Goal: Information Seeking & Learning: Learn about a topic

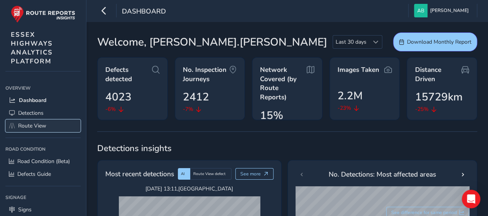
click at [42, 125] on span "Route View" at bounding box center [32, 125] width 28 height 7
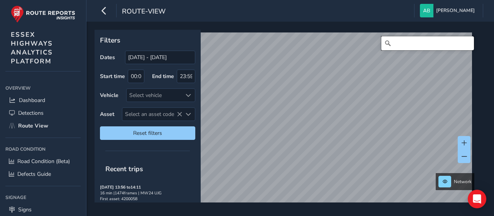
click at [402, 44] on input "Search" at bounding box center [427, 43] width 93 height 14
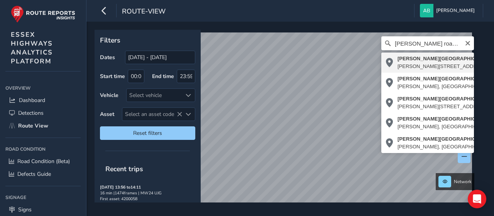
type input "[PERSON_NAME][STREET_ADDRESS][PERSON_NAME]"
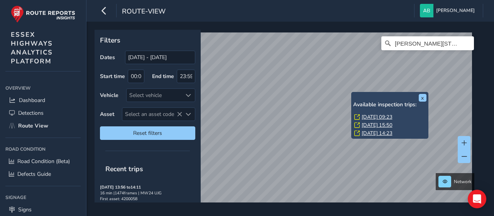
click at [352, 92] on div "x Available inspection trips: [GEOGRAPHIC_DATA][DATE] 09:23 [DATE] 15:50 [DATE]…" at bounding box center [389, 115] width 77 height 47
click at [369, 117] on link "[DATE] 09:23" at bounding box center [377, 117] width 31 height 7
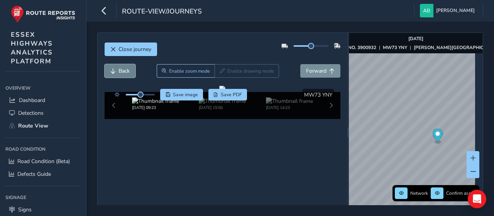
click at [121, 68] on span "Back" at bounding box center [124, 70] width 11 height 7
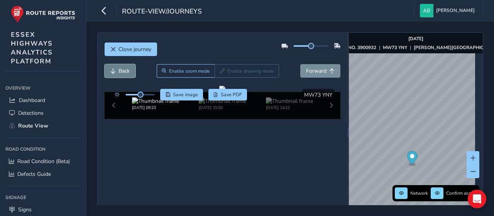
click at [122, 68] on span "Back" at bounding box center [124, 70] width 11 height 7
click at [126, 68] on span "Back" at bounding box center [124, 70] width 11 height 7
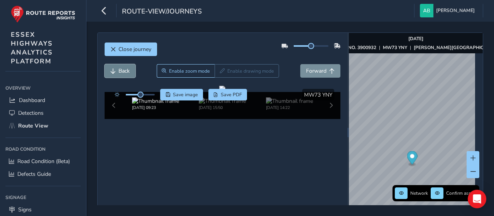
click at [126, 68] on span "Back" at bounding box center [124, 70] width 11 height 7
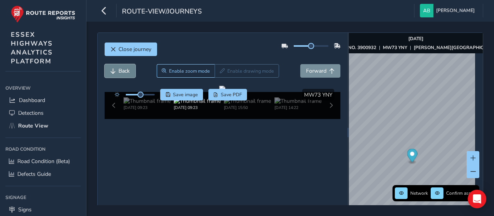
click at [125, 68] on span "Back" at bounding box center [124, 70] width 11 height 7
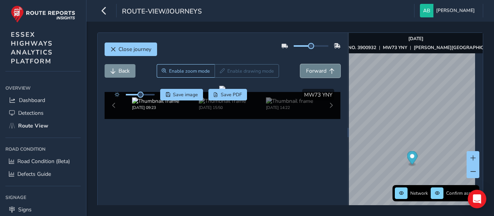
click at [312, 71] on span "Forward" at bounding box center [316, 70] width 20 height 7
click at [311, 71] on span "Forward" at bounding box center [316, 70] width 20 height 7
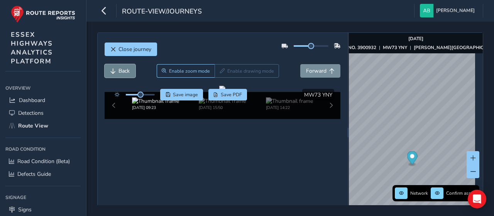
click at [117, 67] on button "Back" at bounding box center [120, 71] width 31 height 14
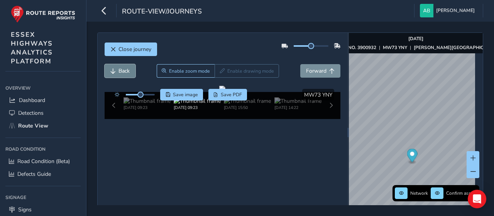
click at [117, 67] on button "Back" at bounding box center [120, 71] width 31 height 14
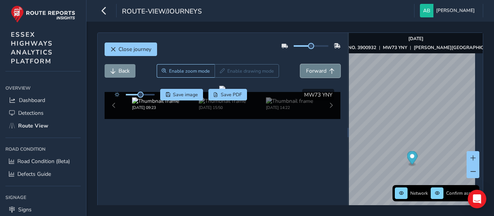
click at [313, 73] on span "Forward" at bounding box center [316, 70] width 20 height 7
click at [315, 72] on span "Forward" at bounding box center [316, 70] width 20 height 7
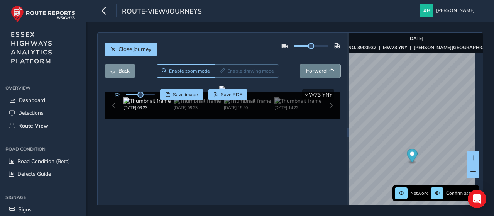
click at [315, 72] on span "Forward" at bounding box center [316, 70] width 20 height 7
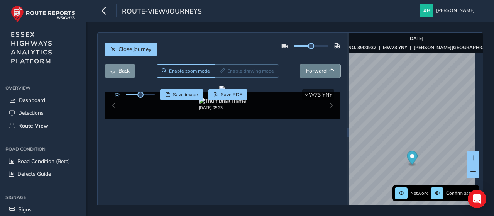
click at [315, 72] on span "Forward" at bounding box center [316, 70] width 20 height 7
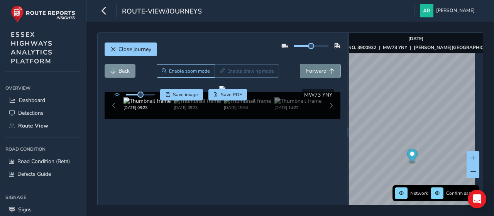
click at [315, 72] on span "Forward" at bounding box center [316, 70] width 20 height 7
click at [119, 70] on span "Back" at bounding box center [124, 70] width 11 height 7
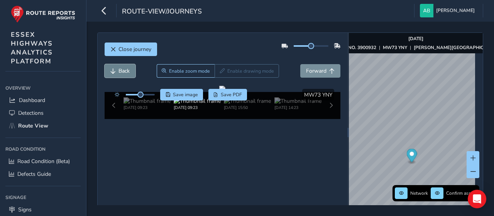
click at [119, 70] on span "Back" at bounding box center [124, 70] width 11 height 7
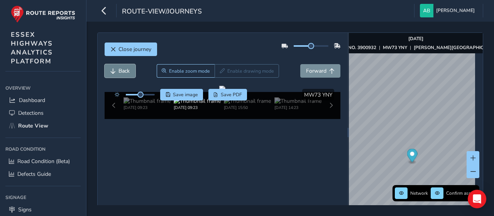
click at [119, 70] on span "Back" at bounding box center [124, 70] width 11 height 7
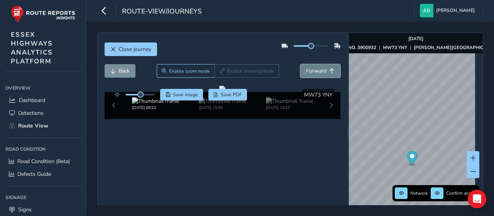
click at [318, 72] on span "Forward" at bounding box center [316, 70] width 20 height 7
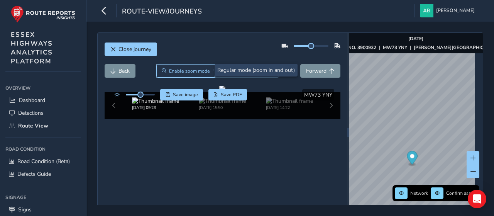
click at [188, 73] on span "Enable zoom mode" at bounding box center [189, 71] width 41 height 6
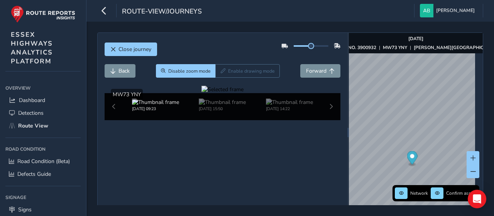
click at [202, 93] on div at bounding box center [223, 89] width 42 height 7
drag, startPoint x: 184, startPoint y: 150, endPoint x: 139, endPoint y: 169, distance: 48.8
click at [202, 93] on figure at bounding box center [223, 89] width 42 height 7
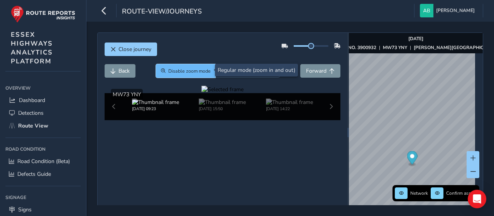
click at [181, 72] on span "Disable zoom mode" at bounding box center [189, 71] width 42 height 6
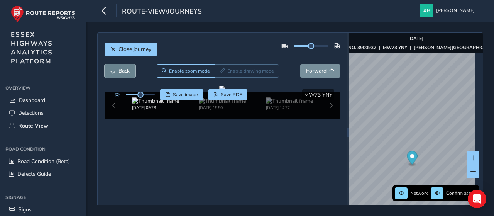
click at [110, 66] on button "Back" at bounding box center [120, 71] width 31 height 14
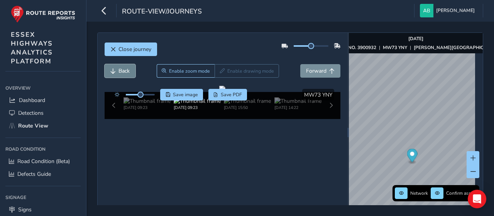
click at [125, 75] on button "Back" at bounding box center [120, 71] width 31 height 14
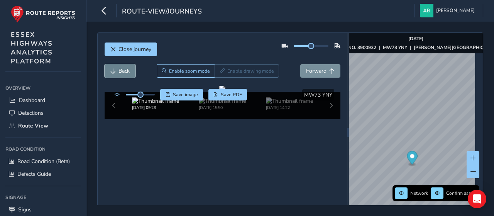
click at [123, 69] on span "Back" at bounding box center [124, 70] width 11 height 7
click at [158, 99] on div "Save image Save PDF" at bounding box center [179, 95] width 137 height 12
click at [320, 73] on span "Forward" at bounding box center [316, 70] width 20 height 7
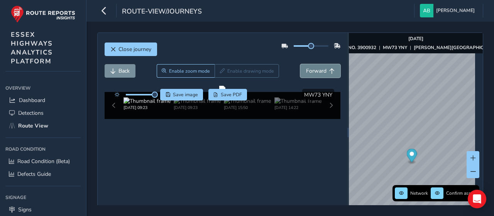
click at [320, 73] on span "Forward" at bounding box center [316, 70] width 20 height 7
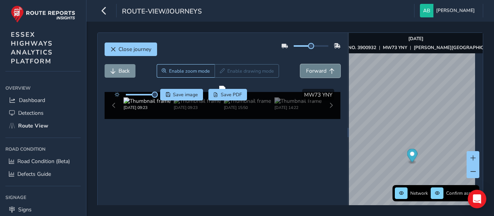
click at [320, 73] on span "Forward" at bounding box center [316, 70] width 20 height 7
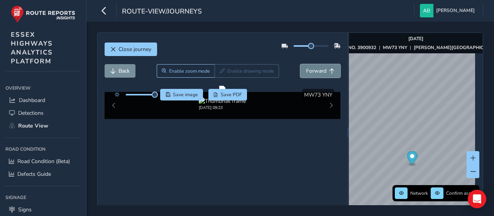
click at [320, 73] on span "Forward" at bounding box center [316, 70] width 20 height 7
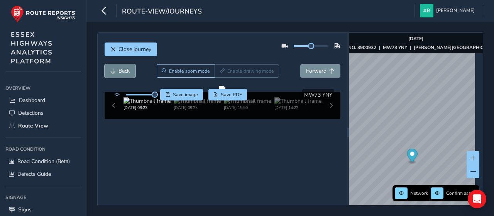
click at [119, 71] on span "Back" at bounding box center [124, 70] width 11 height 7
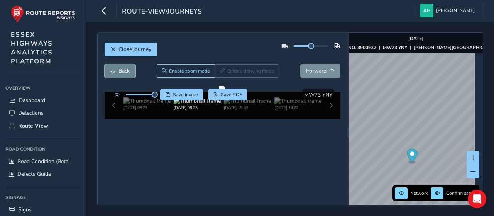
click at [119, 71] on span "Back" at bounding box center [124, 70] width 11 height 7
click at [119, 73] on span "Back" at bounding box center [124, 70] width 11 height 7
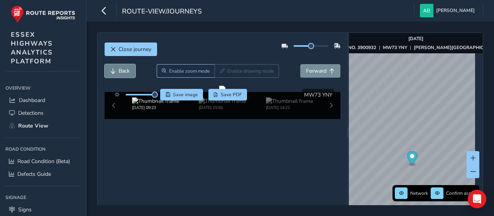
click at [119, 73] on span "Back" at bounding box center [124, 70] width 11 height 7
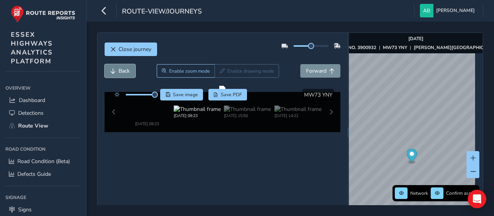
click at [119, 73] on span "Back" at bounding box center [124, 70] width 11 height 7
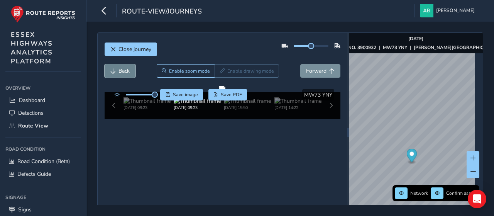
click at [119, 73] on span "Back" at bounding box center [124, 70] width 11 height 7
click at [308, 71] on span "Forward" at bounding box center [316, 70] width 20 height 7
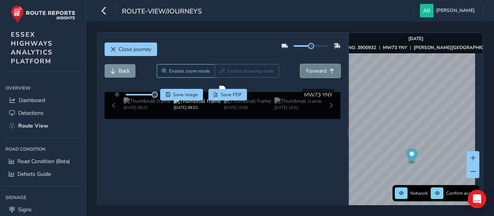
click at [308, 71] on span "Forward" at bounding box center [316, 70] width 20 height 7
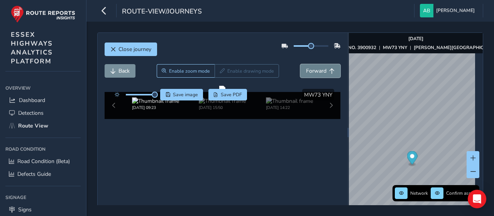
click at [308, 71] on span "Forward" at bounding box center [316, 70] width 20 height 7
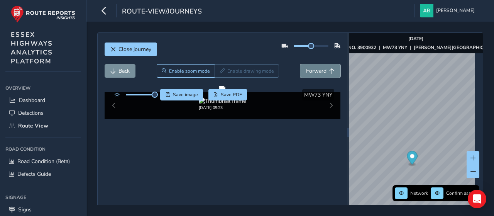
click at [308, 71] on span "Forward" at bounding box center [316, 70] width 20 height 7
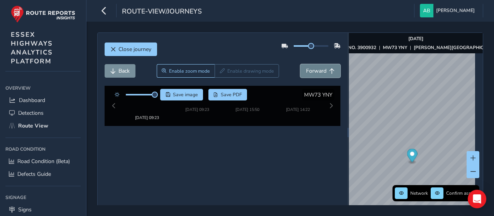
click at [308, 71] on span "Forward" at bounding box center [316, 70] width 20 height 7
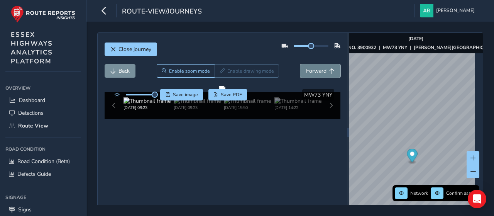
click at [308, 71] on span "Forward" at bounding box center [316, 70] width 20 height 7
click at [309, 71] on span "Forward" at bounding box center [316, 70] width 20 height 7
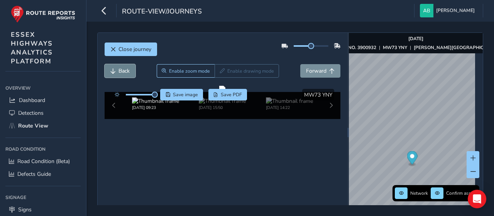
click at [128, 70] on span "Back" at bounding box center [124, 70] width 11 height 7
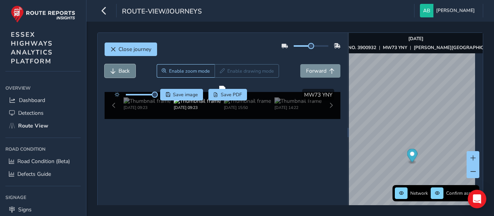
click at [127, 69] on span "Back" at bounding box center [124, 70] width 11 height 7
click at [126, 69] on span "Back" at bounding box center [124, 70] width 11 height 7
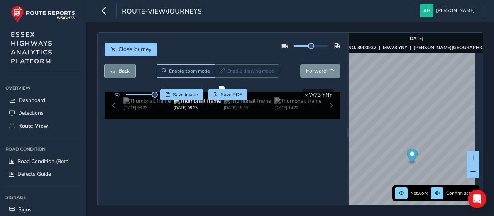
click at [126, 69] on span "Back" at bounding box center [124, 70] width 11 height 7
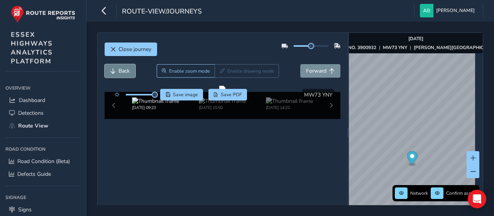
click at [126, 69] on span "Back" at bounding box center [124, 70] width 11 height 7
